Goal: Navigation & Orientation: Find specific page/section

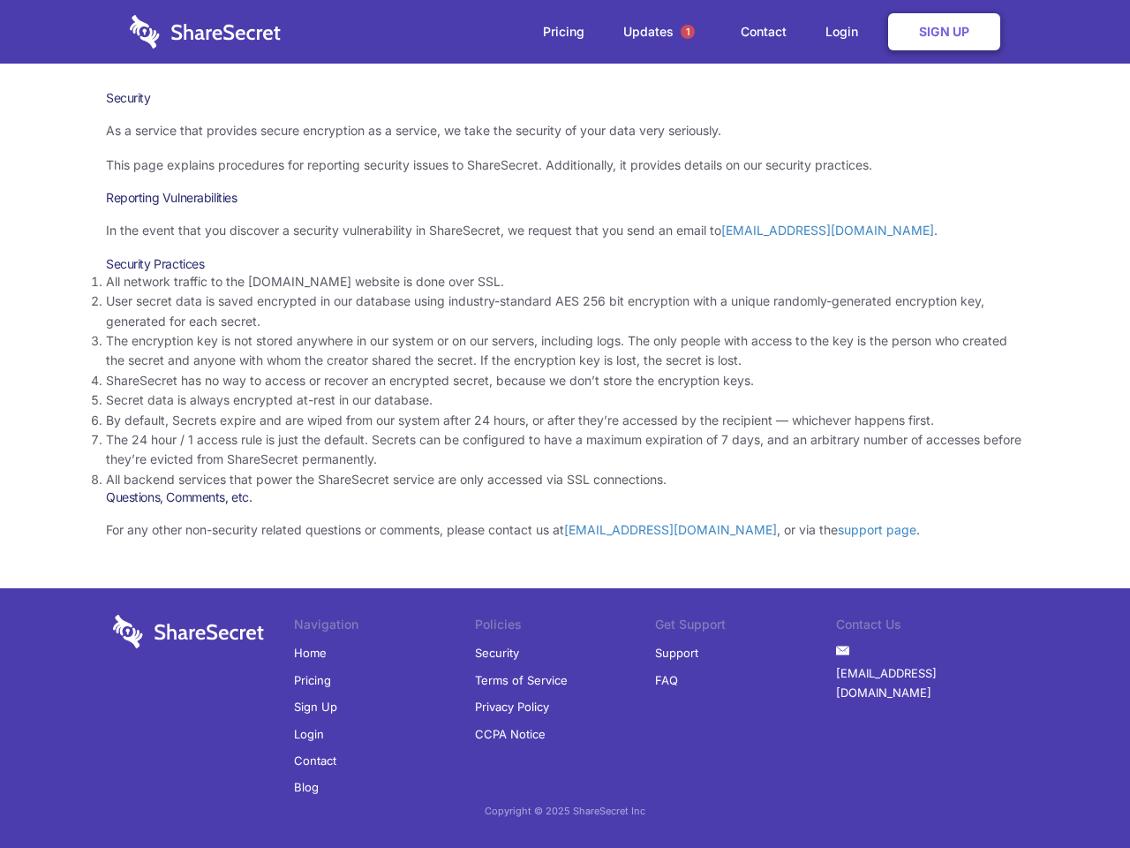
click at [565, 424] on li "By default, Secrets expire and are wiped from our system after 24 hours, or aft…" at bounding box center [565, 420] width 918 height 19
click at [688, 32] on span "1" at bounding box center [688, 32] width 14 height 14
